Goal: Task Accomplishment & Management: Manage account settings

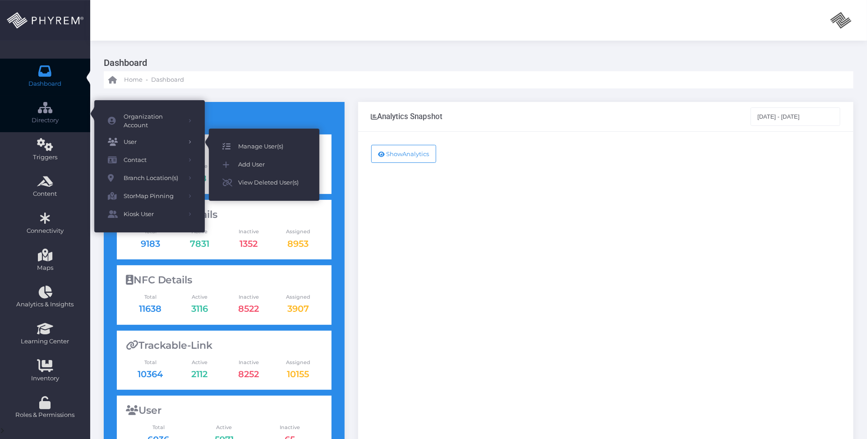
click at [282, 149] on span "Manage User(s)" at bounding box center [272, 147] width 68 height 12
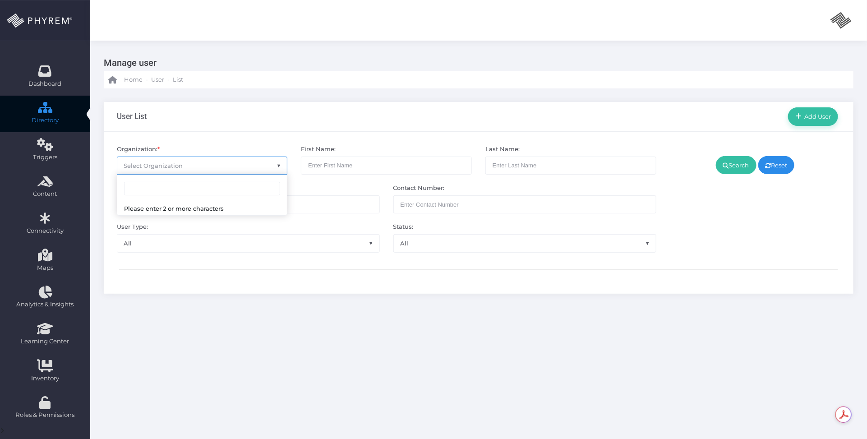
click at [210, 162] on span "Select Organization" at bounding box center [202, 165] width 170 height 17
type input "pinnacle"
select select "4799"
drag, startPoint x: 737, startPoint y: 165, endPoint x: 702, endPoint y: 177, distance: 37.2
click at [736, 165] on link "Search" at bounding box center [736, 165] width 41 height 18
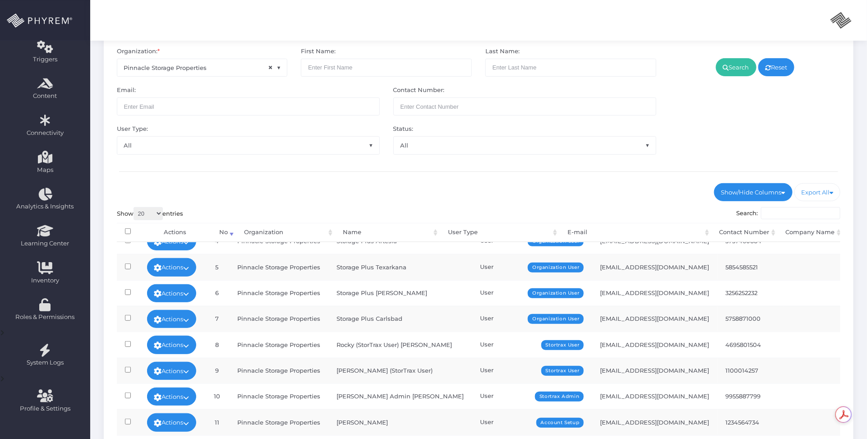
scroll to position [218, 0]
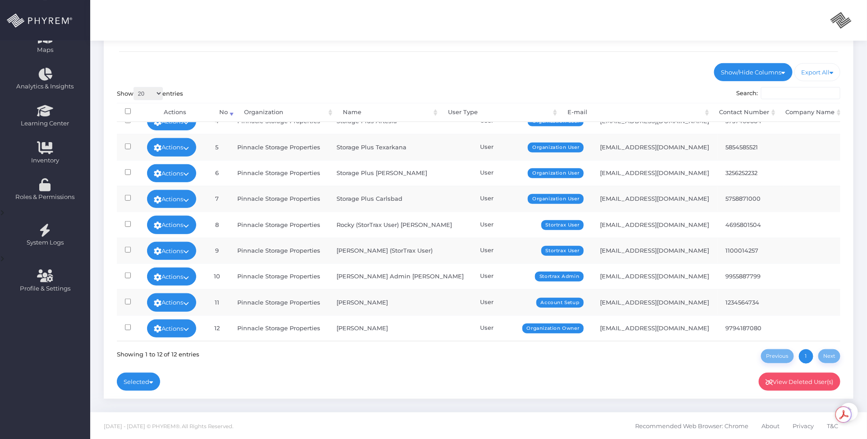
click at [183, 315] on td "Actions Edit Deactivate Delete Add Notes Sign In" at bounding box center [172, 328] width 66 height 26
click at [181, 319] on link "Actions" at bounding box center [172, 328] width 50 height 18
click at [179, 301] on link "Sign In" at bounding box center [173, 299] width 59 height 17
